Goal: Use online tool/utility: Utilize a website feature to perform a specific function

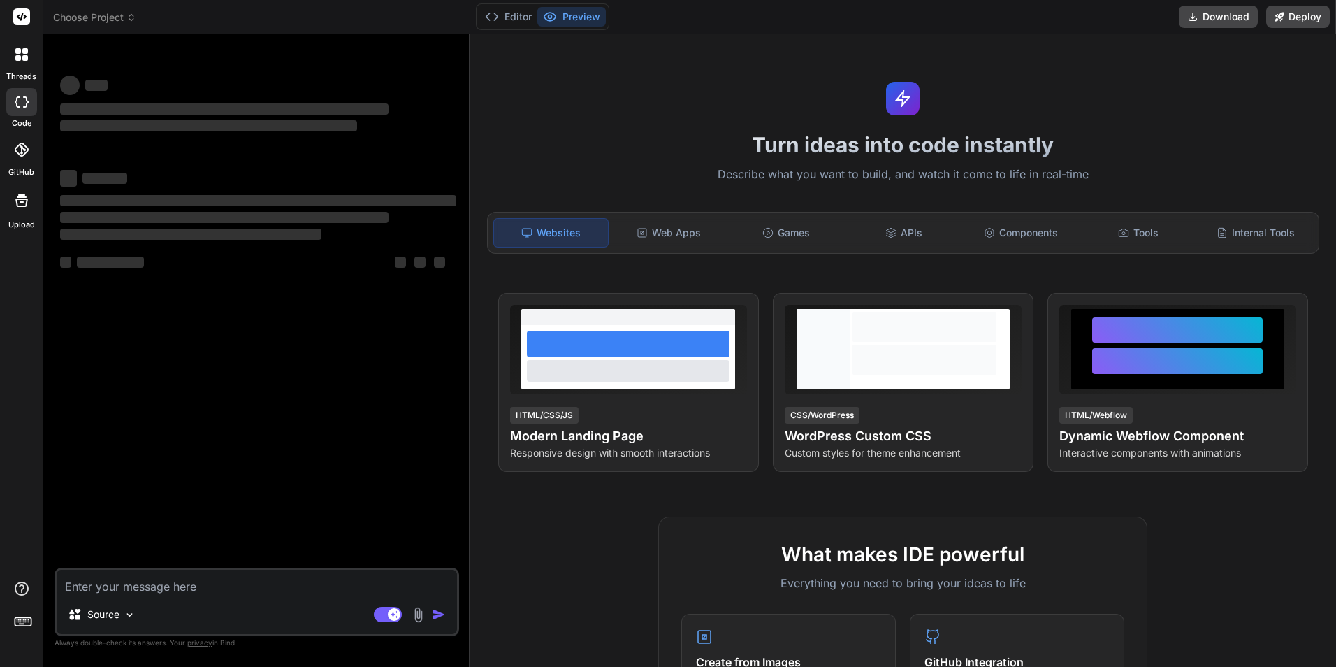
click at [104, 583] on textarea at bounding box center [257, 581] width 400 height 25
type textarea "x"
type textarea "[Nest] 15356 - [DATE] 8:29:39 PM ERROR [ExceptionHandler] UnknownDependenciesEx…"
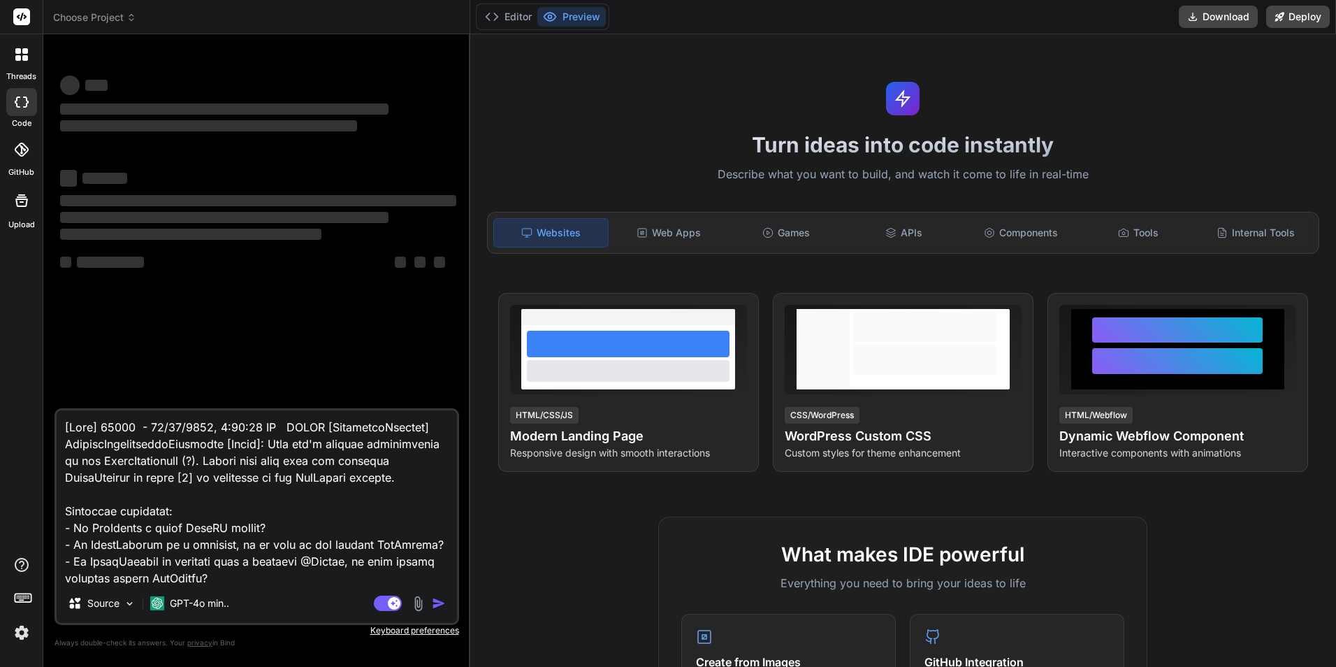
scroll to position [773, 0]
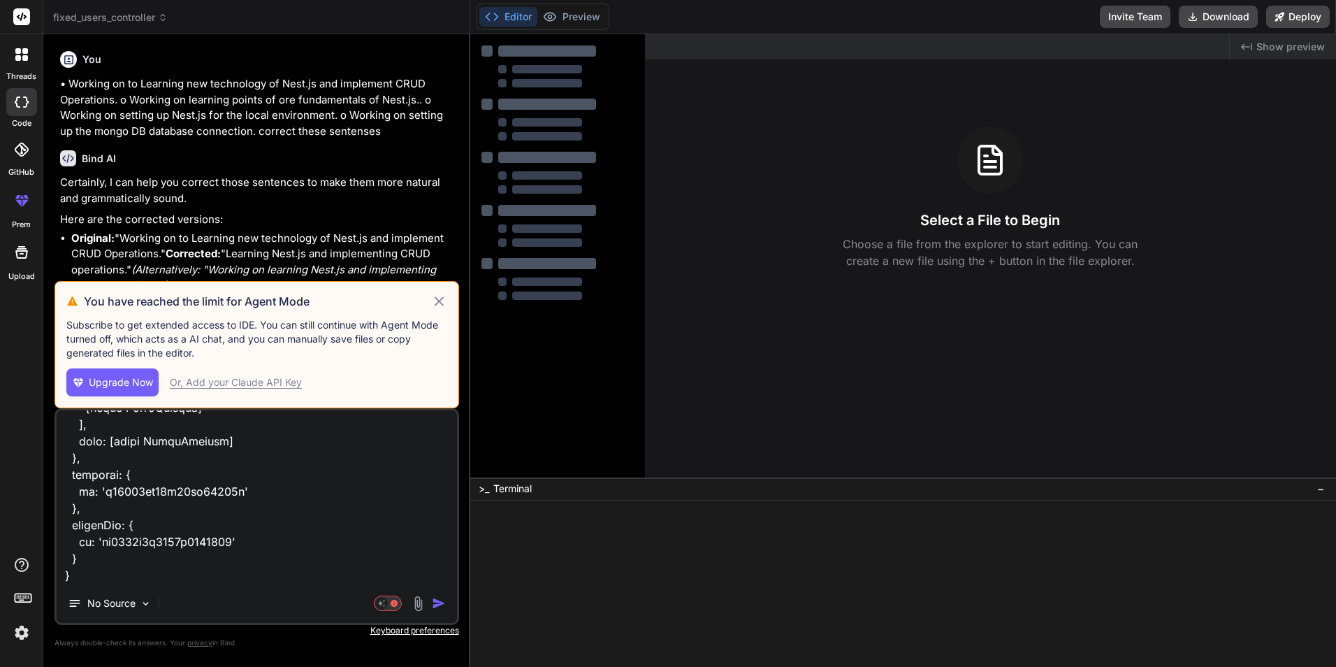
type textarea "x"
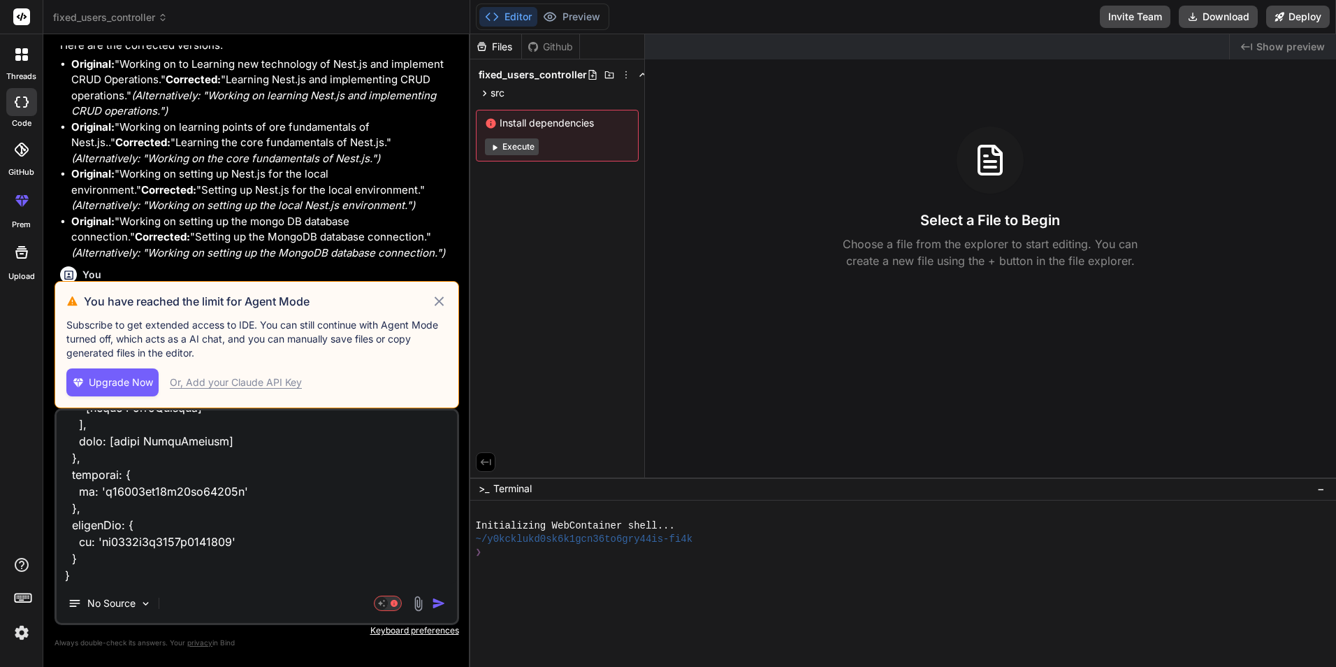
type textarea "[Nest] 15356 - [DATE] 8:29:39 PM ERROR [ExceptionHandler] UnknownDependenciesEx…"
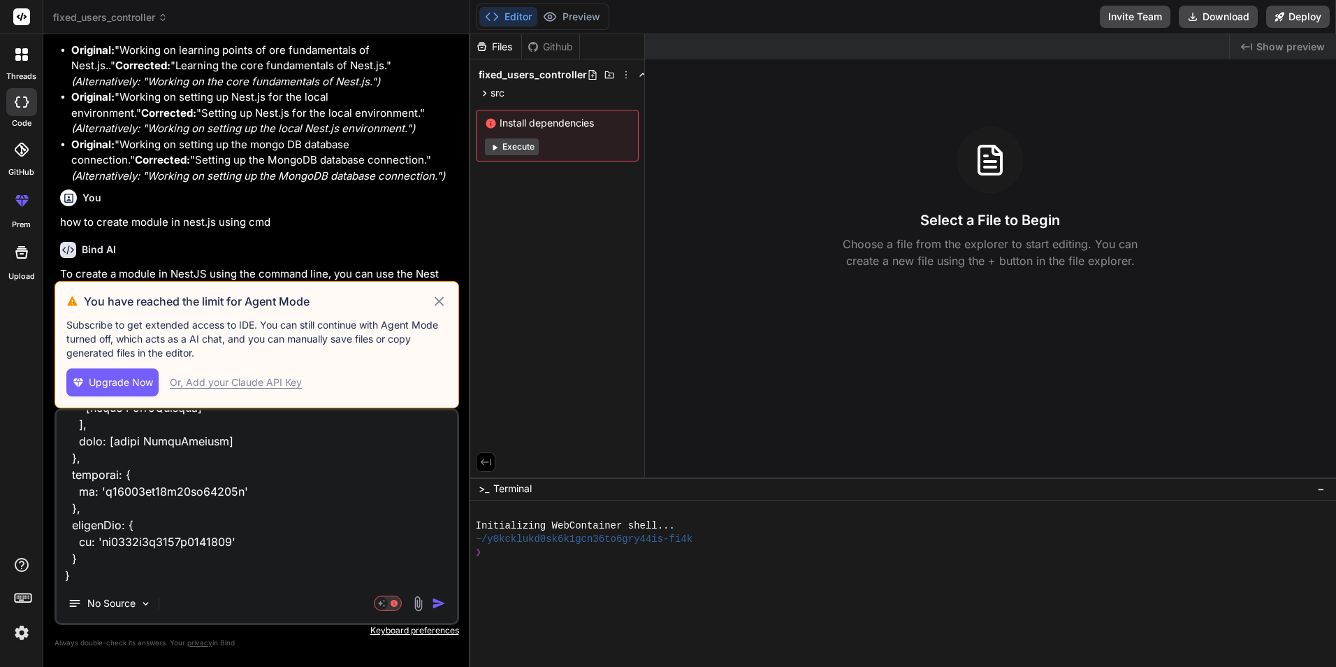
click at [436, 603] on img "button" at bounding box center [439, 603] width 14 height 14
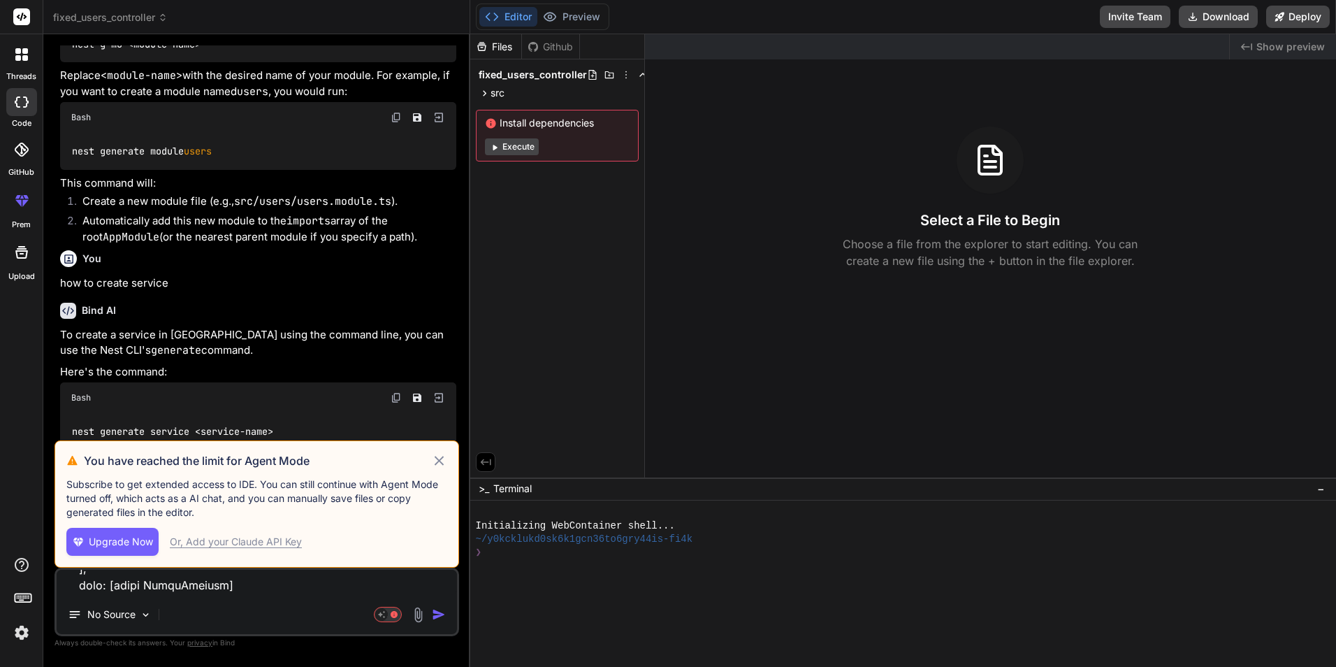
click at [437, 458] on icon at bounding box center [439, 460] width 16 height 17
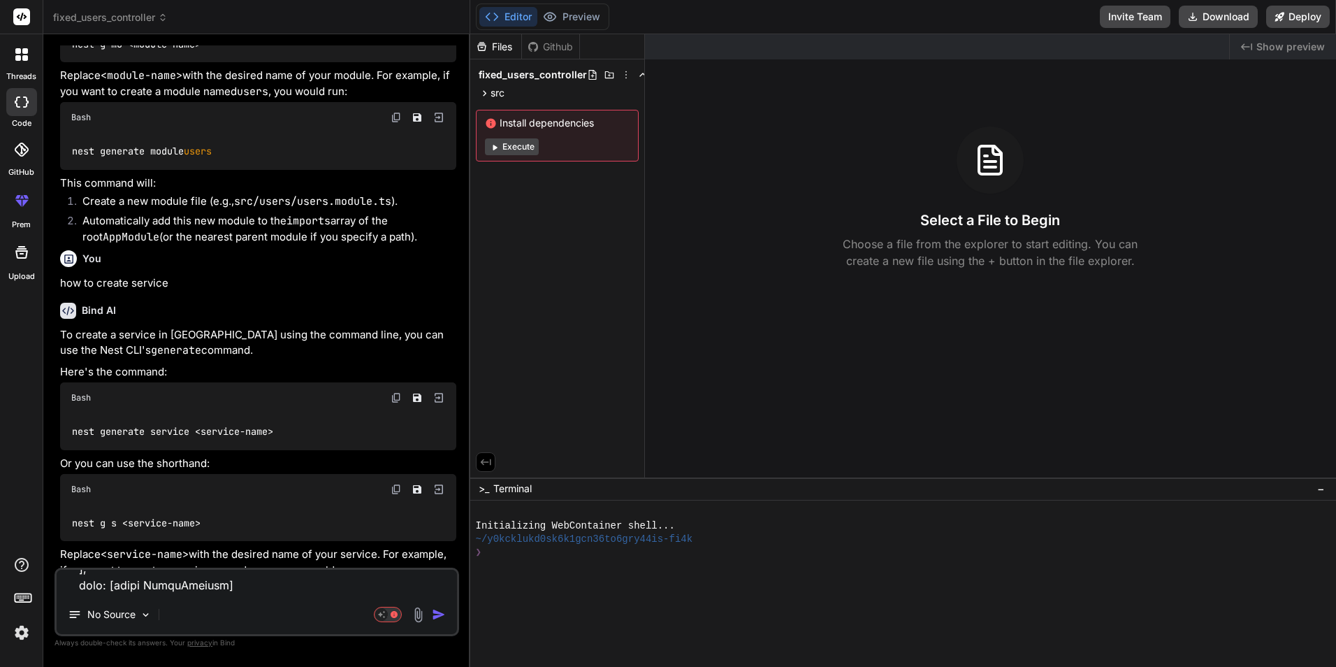
scroll to position [0, 0]
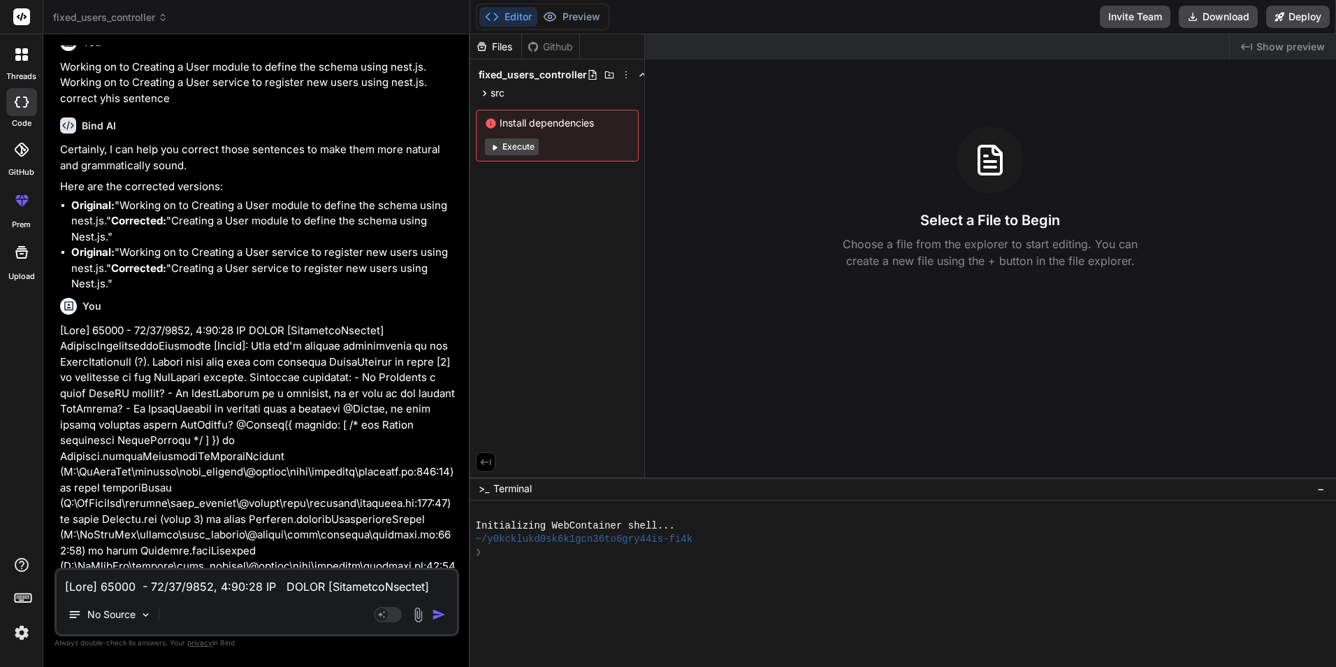
click at [437, 462] on p at bounding box center [258, 535] width 396 height 425
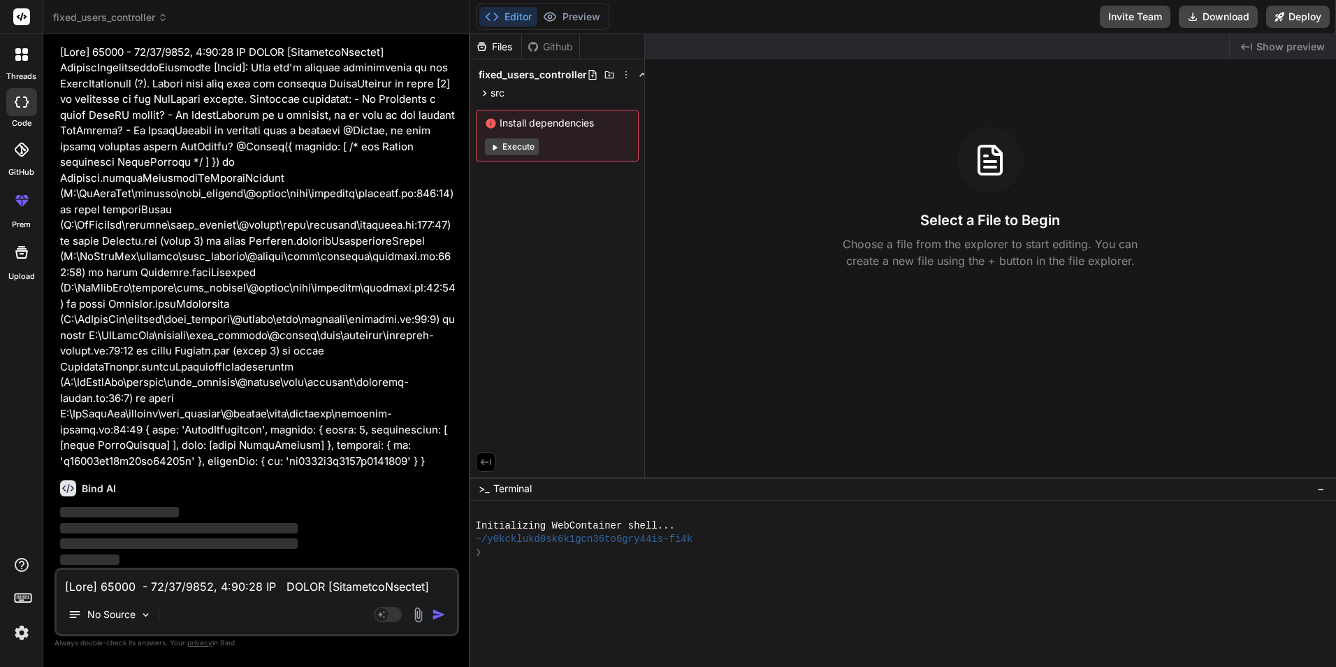
scroll to position [2063, 0]
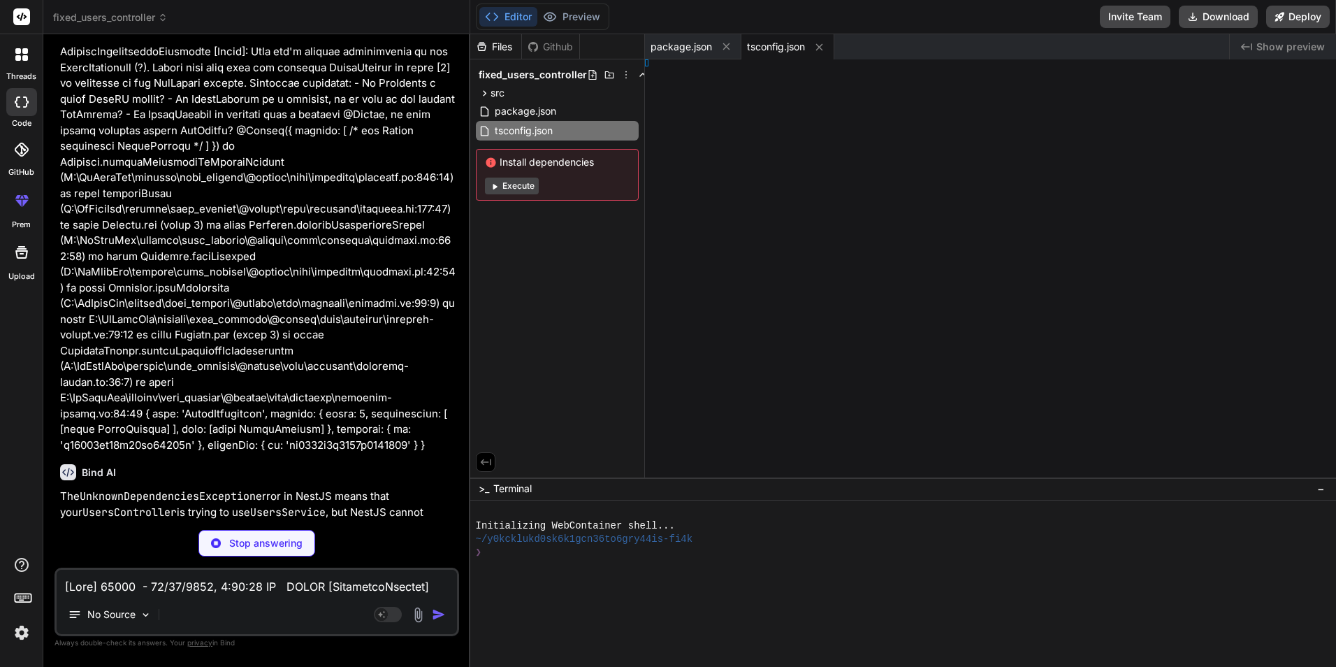
type textarea "x"
type textarea ";"
type textarea "x"
type textarea "e {}"
type textarea "x"
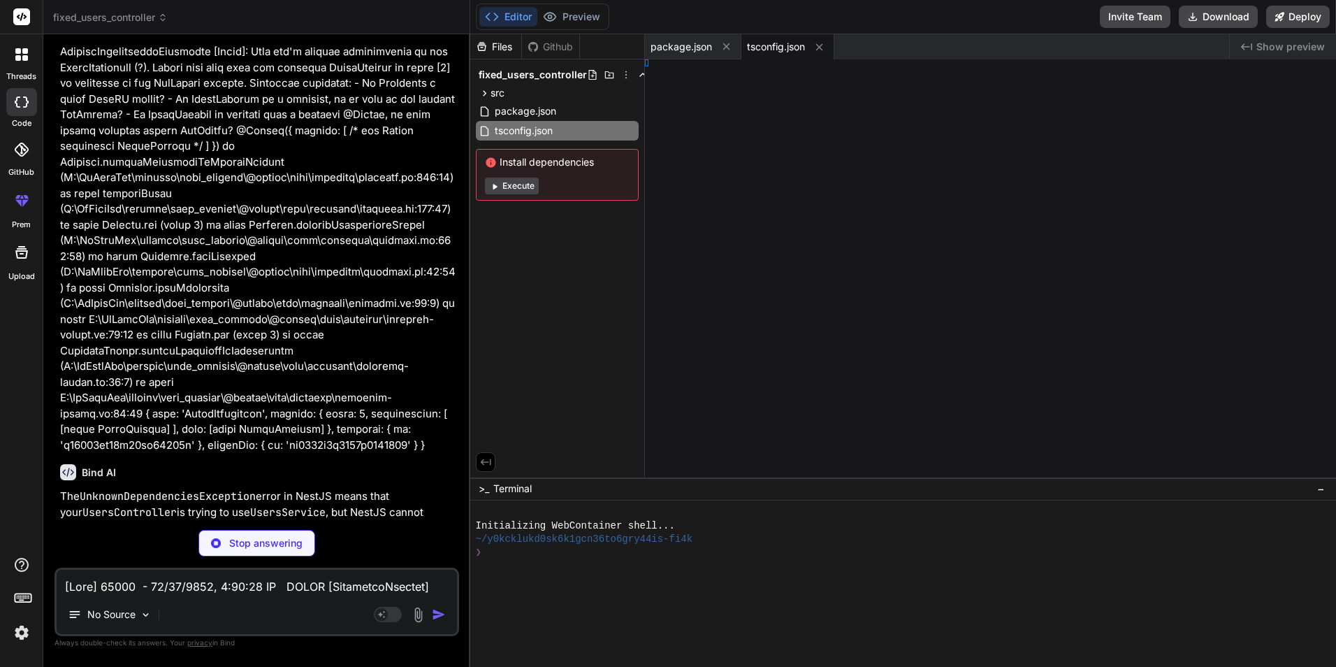
type textarea "} }"
type textarea "x"
type textarea "; } }"
type textarea "x"
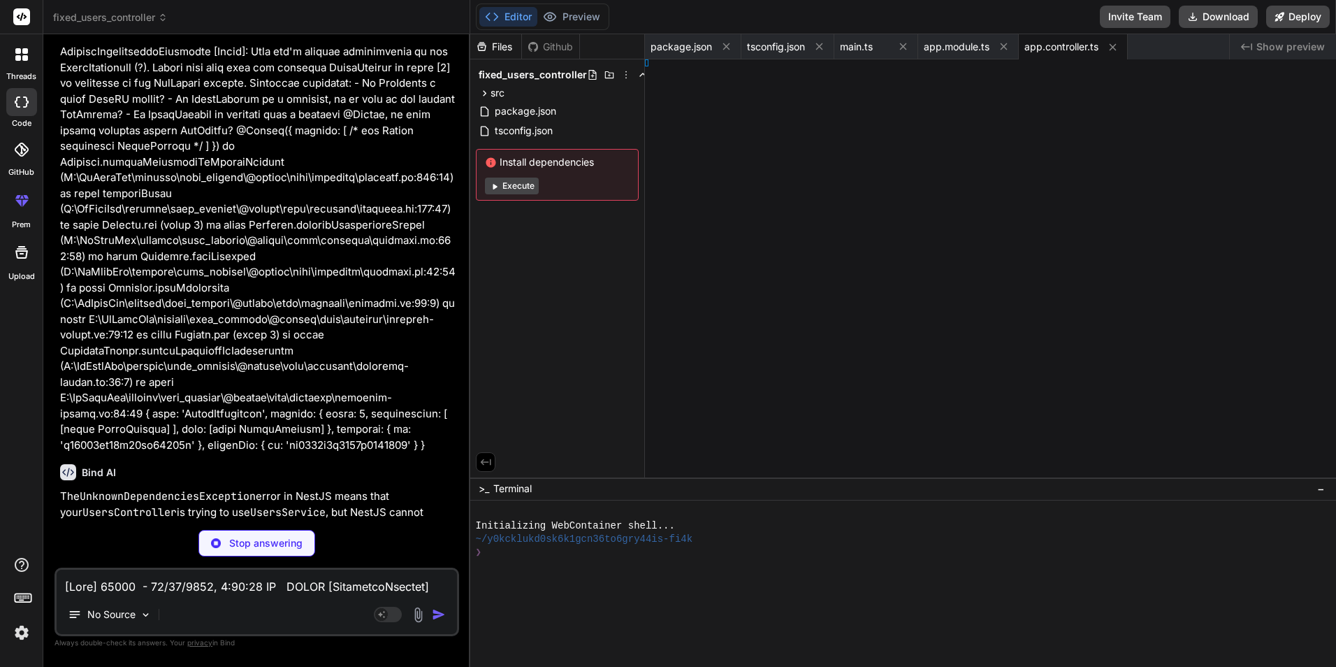
type textarea "} }"
type textarea "x"
type textarea "); } }"
type textarea "x"
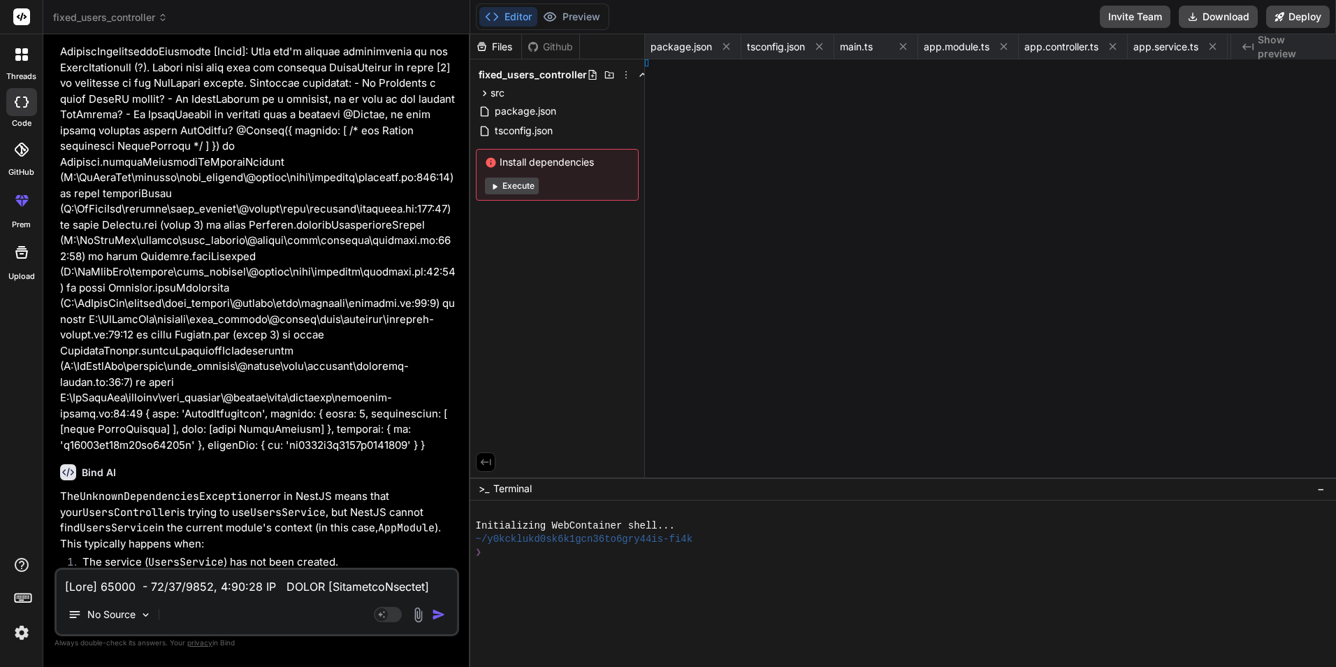
type textarea "} @Post('register') // Add a register endpoint registerUser(): string { return …"
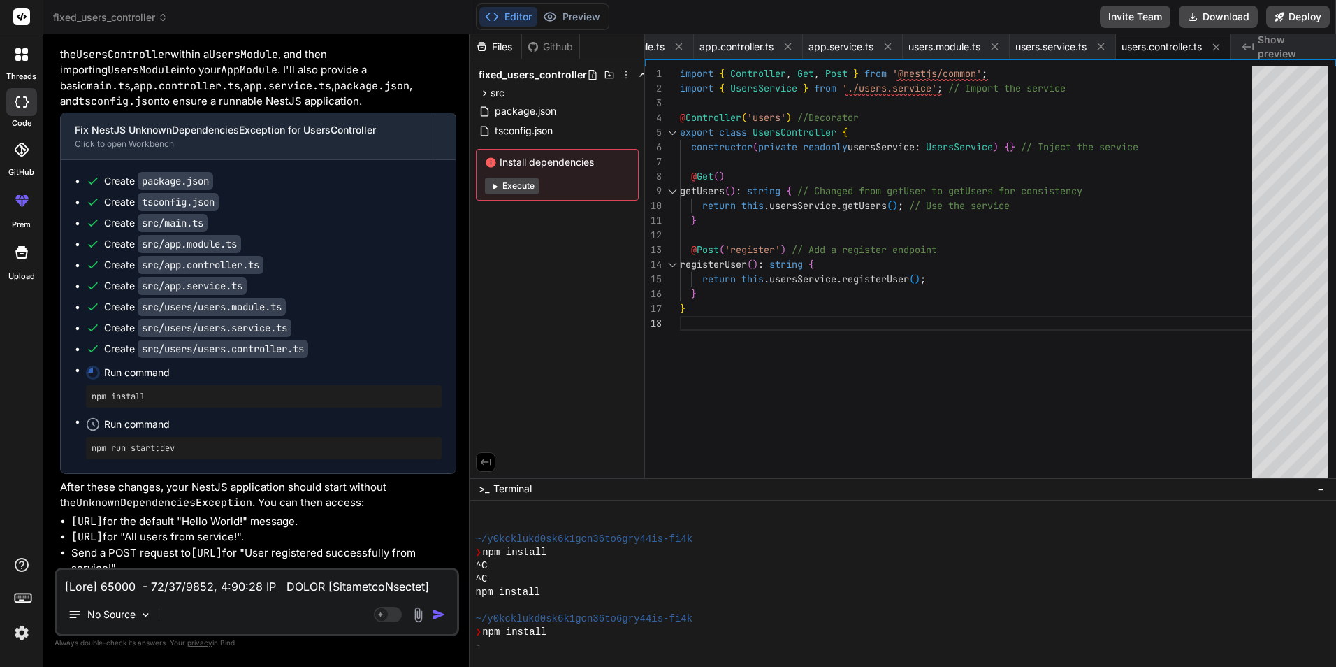
scroll to position [2735, 0]
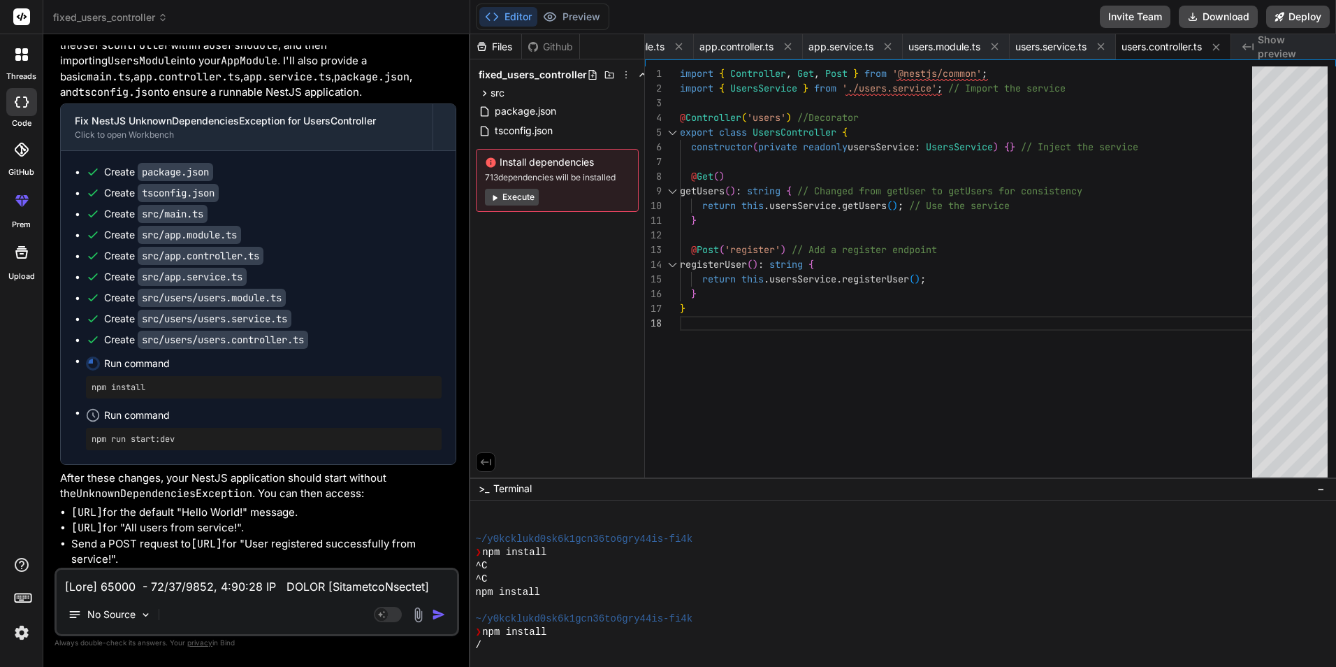
type textarea "x"
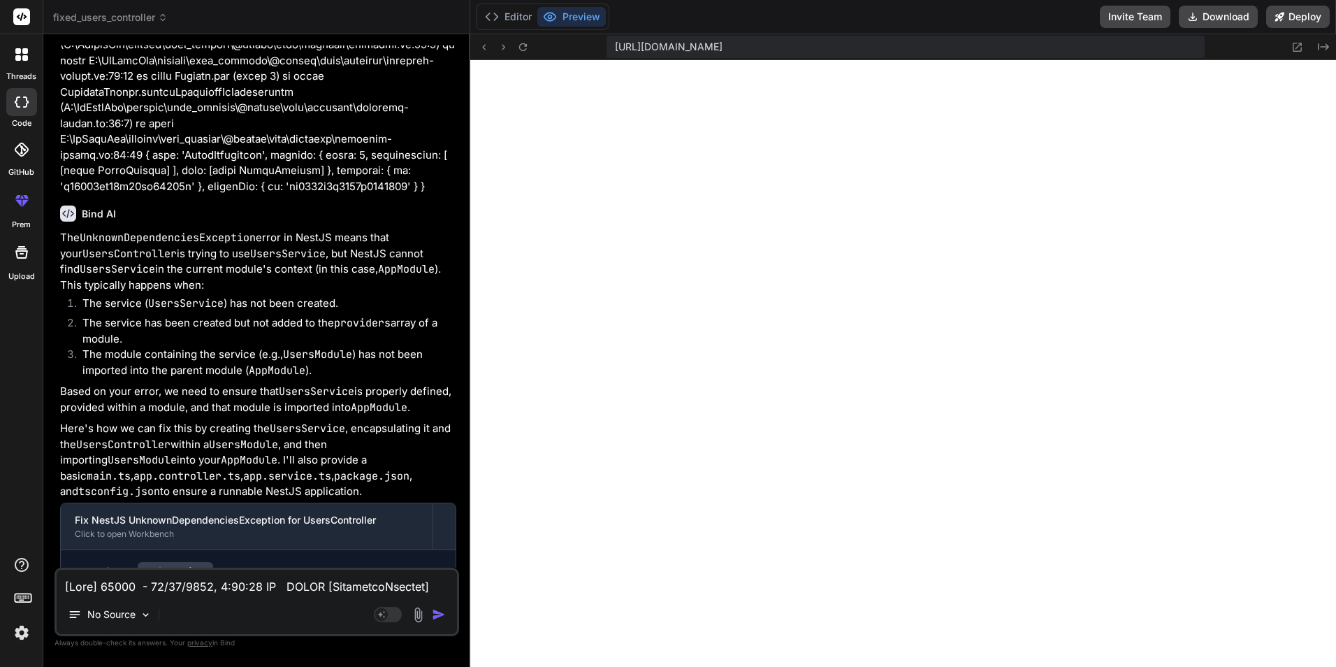
scroll to position [2316, 0]
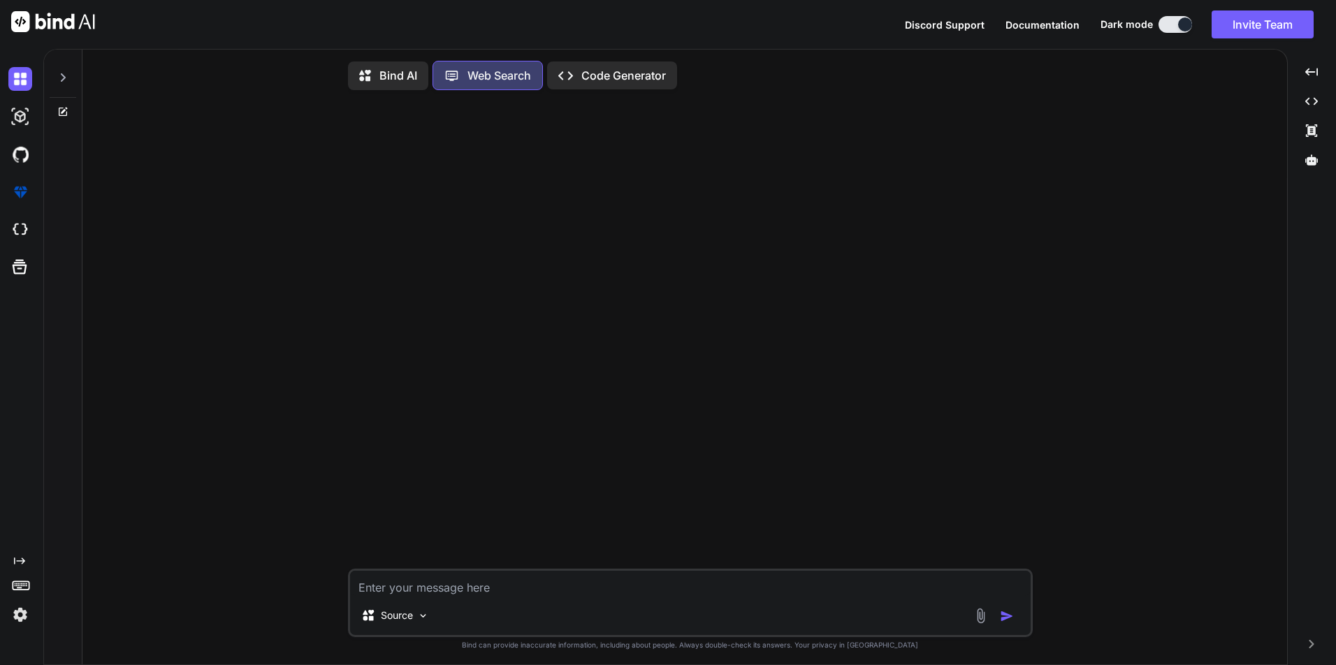
type textarea "x"
